Goal: Complete application form: Complete application form

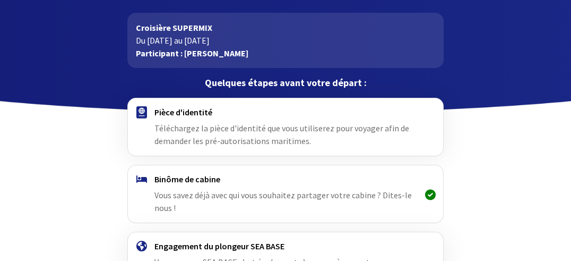
scroll to position [59, 0]
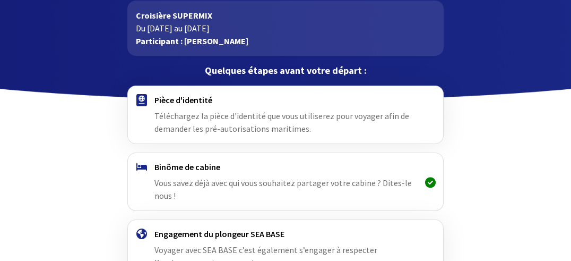
click at [215, 117] on span "Téléchargez la pièce d'identité que vous utiliserez pour voyager afin de demand…" at bounding box center [282, 121] width 255 height 23
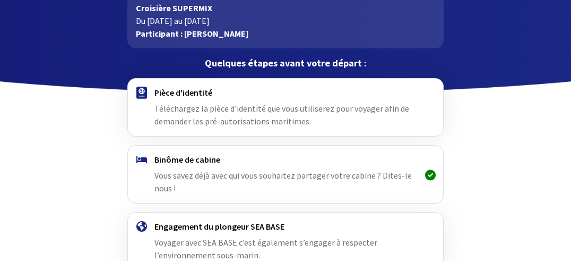
scroll to position [71, 0]
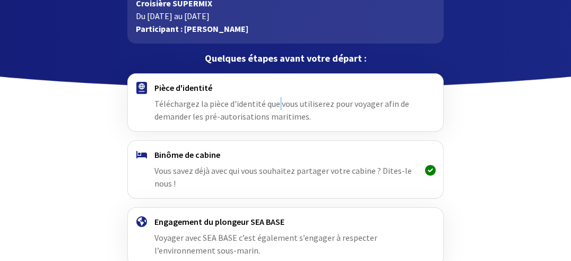
click at [278, 98] on div "Pièce d'identité Téléchargez la pièce d'identité que vous utiliserez pour voyag…" at bounding box center [286, 102] width 262 height 40
click at [225, 109] on div "Pièce d'identité Téléchargez la pièce d'identité que vous utiliserez pour voyag…" at bounding box center [286, 102] width 262 height 40
click at [143, 82] on img at bounding box center [141, 88] width 11 height 12
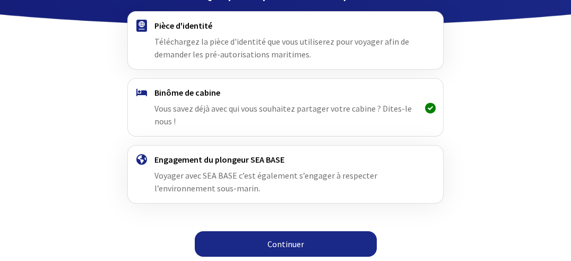
scroll to position [134, 0]
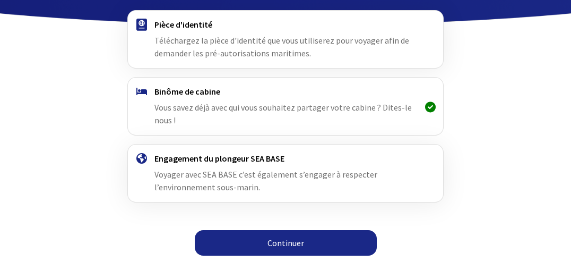
click at [273, 243] on link "Continuer" at bounding box center [286, 242] width 182 height 25
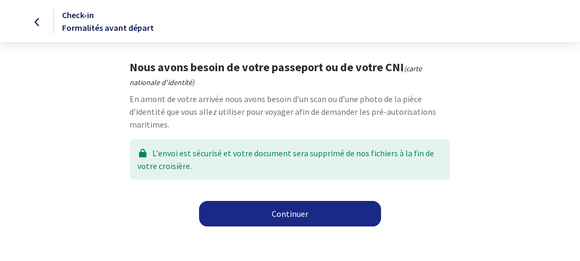
click at [283, 217] on link "Continuer" at bounding box center [290, 213] width 182 height 25
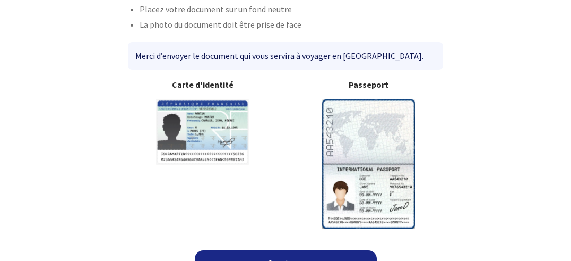
scroll to position [135, 0]
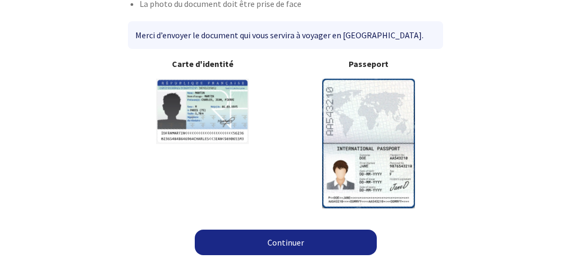
click at [274, 243] on link "Continuer" at bounding box center [286, 241] width 182 height 25
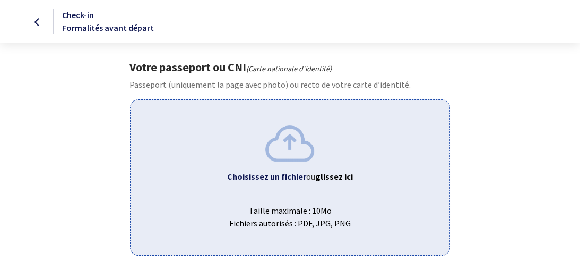
click at [286, 169] on div "Choisissez un fichier ou glissez ici Taille maximale : 10Mo Fichiers autorisés …" at bounding box center [290, 177] width 321 height 156
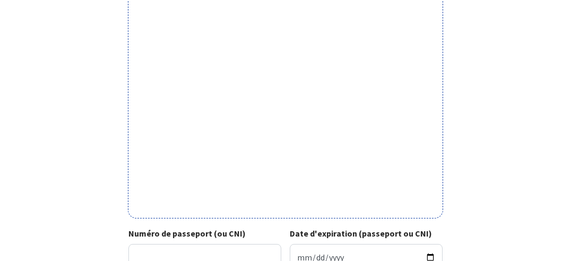
scroll to position [312, 0]
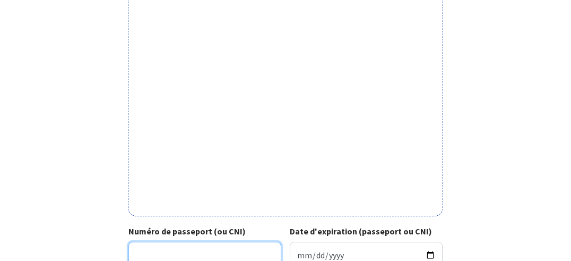
click at [153, 243] on input "Numéro de passeport (ou CNI)" at bounding box center [205, 254] width 153 height 25
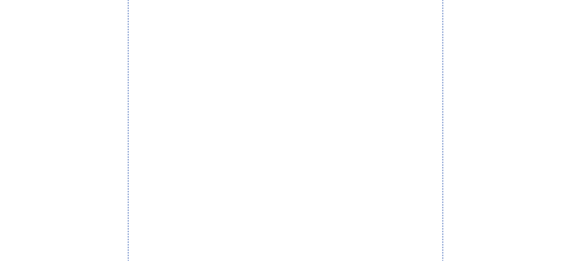
scroll to position [260, 0]
type input "22IH70467"
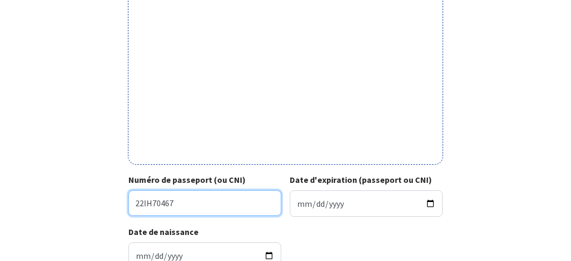
scroll to position [375, 0]
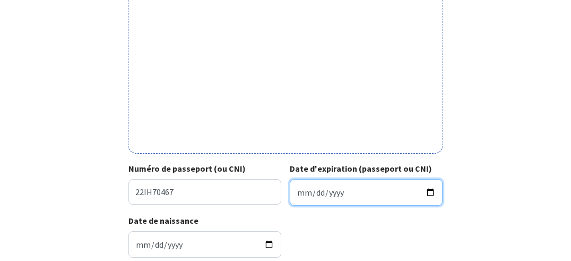
click at [315, 191] on input "Date d'expiration (passeport ou CNI)" at bounding box center [366, 192] width 153 height 27
click at [295, 192] on input "Date d'expiration (passeport ou CNI)" at bounding box center [366, 192] width 153 height 27
type input "2032-12-01"
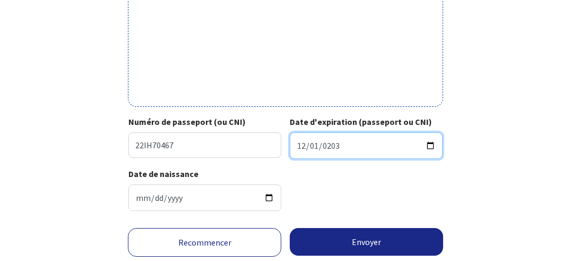
scroll to position [452, 0]
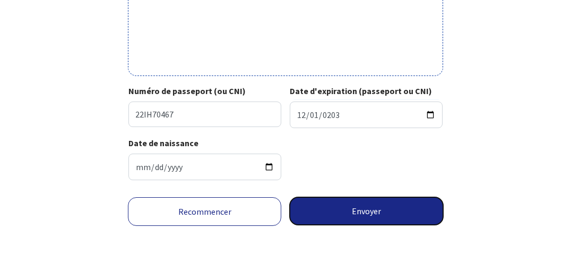
click at [366, 211] on button "Envoyer" at bounding box center [366, 211] width 153 height 28
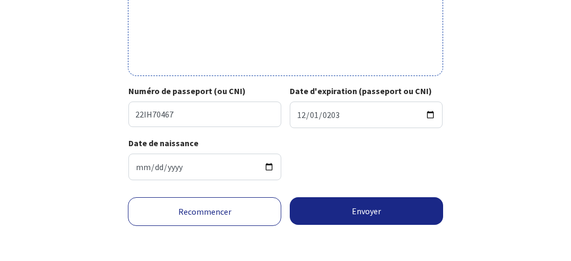
scroll to position [437, 0]
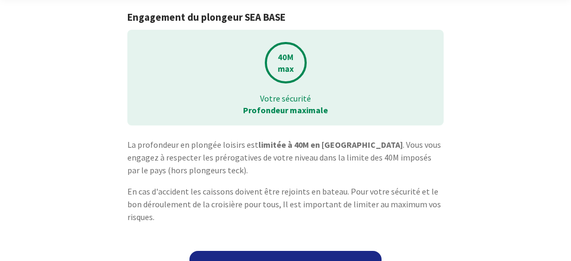
scroll to position [70, 0]
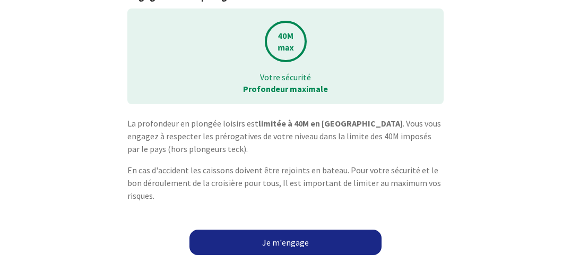
click at [284, 247] on link "Je m'engage" at bounding box center [286, 241] width 192 height 25
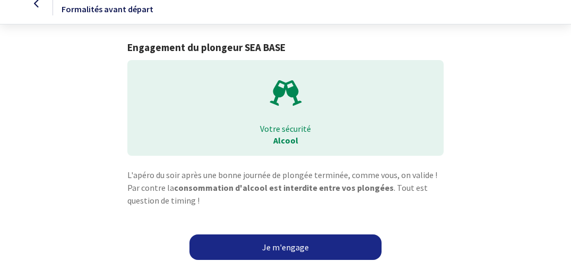
scroll to position [23, 0]
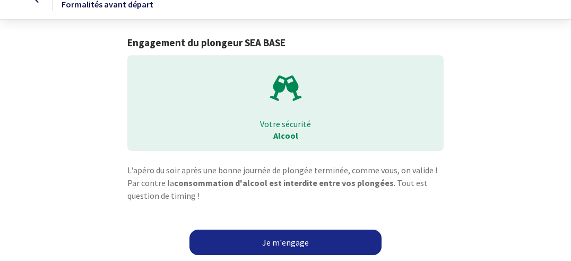
click at [281, 241] on link "Je m'engage" at bounding box center [286, 241] width 192 height 25
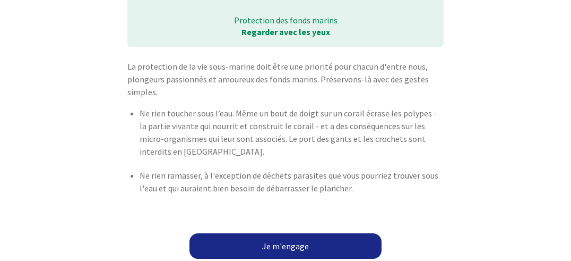
scroll to position [131, 0]
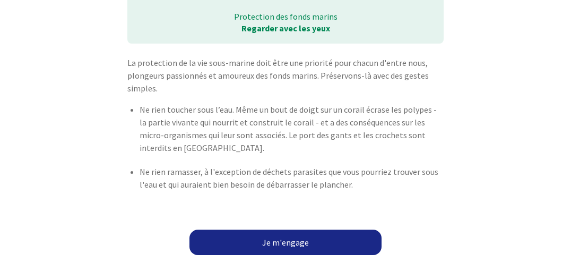
click at [281, 246] on link "Je m'engage" at bounding box center [286, 241] width 192 height 25
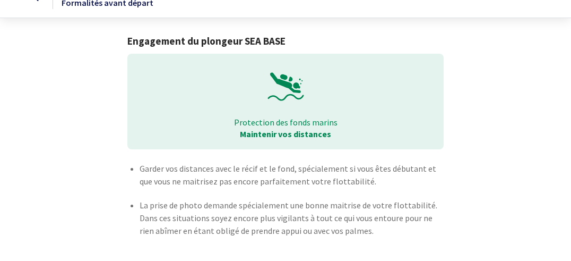
scroll to position [71, 0]
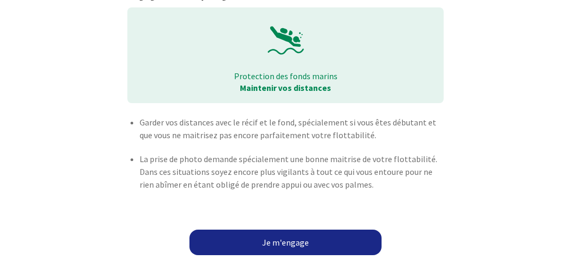
click at [281, 243] on link "Je m'engage" at bounding box center [286, 241] width 192 height 25
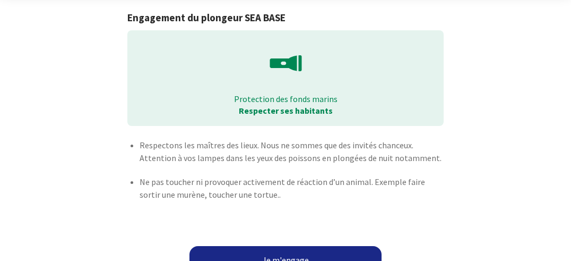
scroll to position [73, 0]
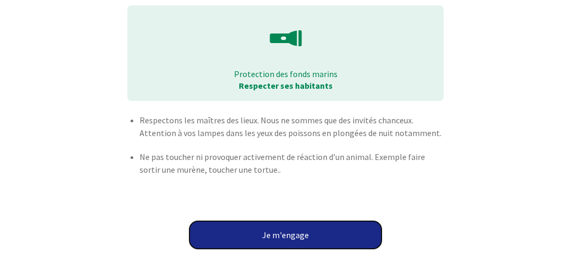
click at [304, 238] on button "Je m'engage" at bounding box center [286, 235] width 192 height 28
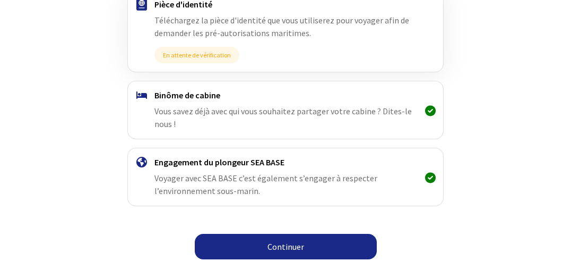
scroll to position [234, 0]
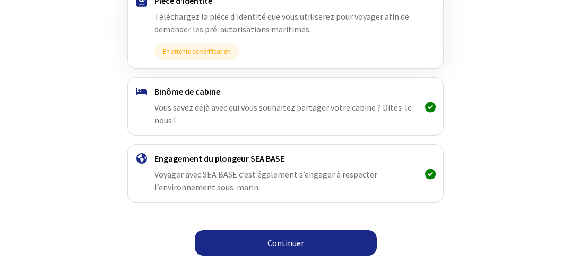
click at [283, 240] on link "Continuer" at bounding box center [286, 242] width 182 height 25
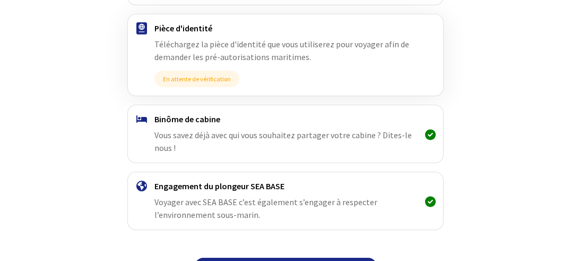
scroll to position [234, 0]
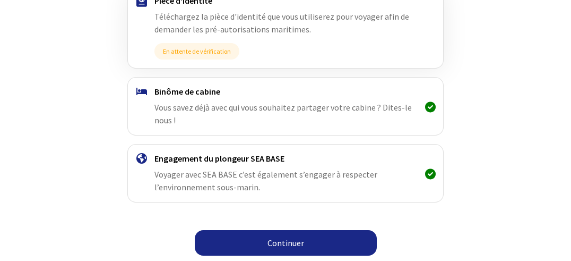
click at [280, 241] on link "Continuer" at bounding box center [286, 242] width 182 height 25
